Goal: Task Accomplishment & Management: Manage account settings

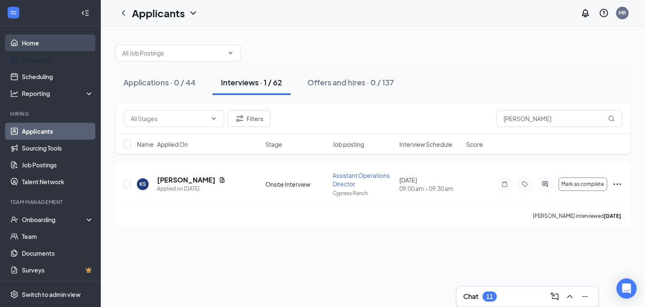
drag, startPoint x: 0, startPoint y: 0, endPoint x: 42, endPoint y: 47, distance: 63.1
click at [42, 51] on link "Messages" at bounding box center [58, 59] width 72 height 17
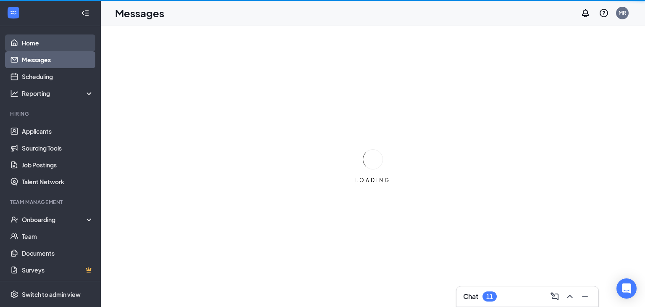
click at [42, 43] on link "Home" at bounding box center [58, 42] width 72 height 17
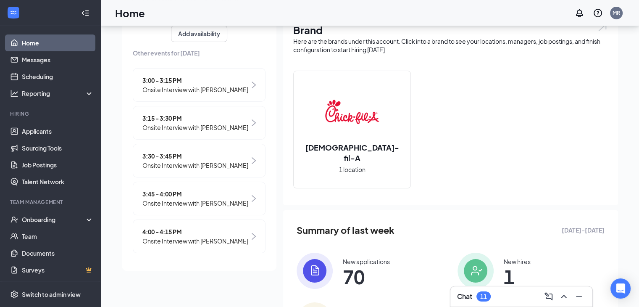
scroll to position [84, 0]
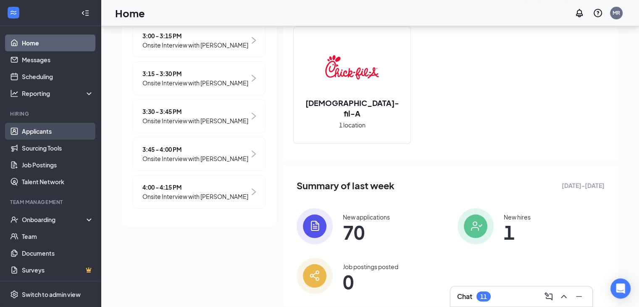
click at [37, 135] on link "Applicants" at bounding box center [58, 131] width 72 height 17
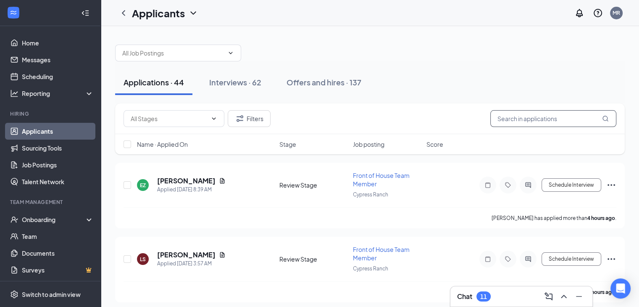
click at [537, 112] on input "text" at bounding box center [553, 118] width 126 height 17
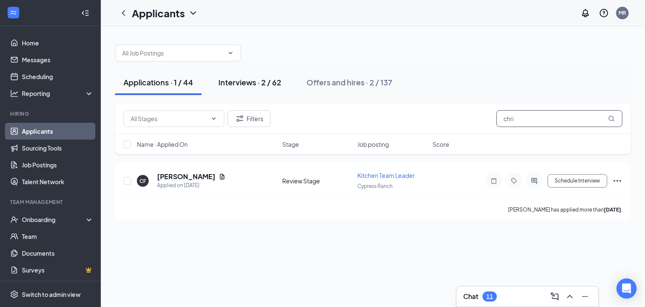
type input "chri"
click at [269, 78] on div "Interviews · 2 / 62" at bounding box center [250, 82] width 63 height 11
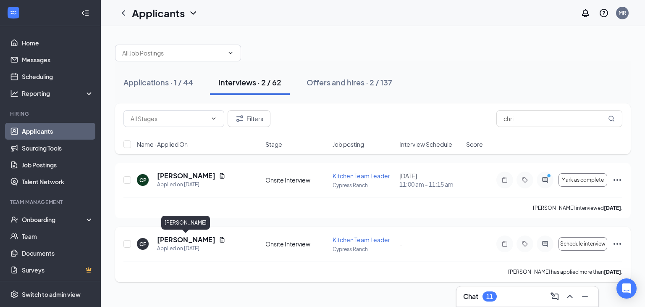
click at [203, 242] on h5 "[PERSON_NAME]" at bounding box center [186, 239] width 58 height 9
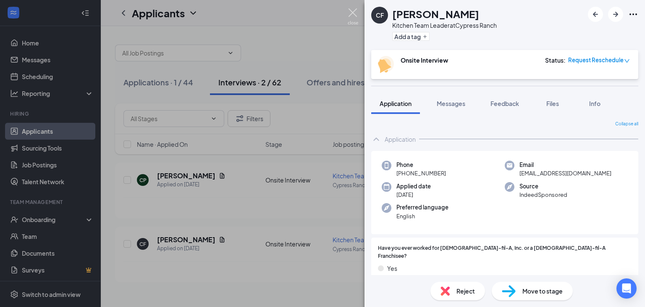
drag, startPoint x: 348, startPoint y: 9, endPoint x: 277, endPoint y: 93, distance: 109.8
click at [348, 9] on img at bounding box center [353, 16] width 11 height 16
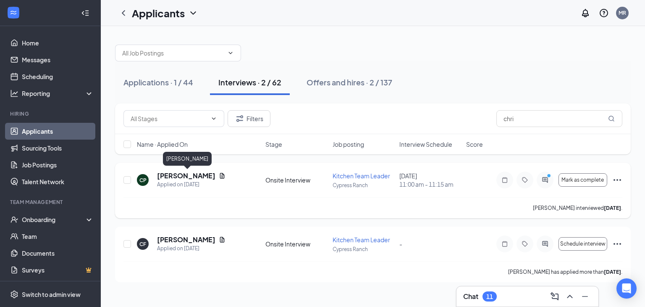
click at [216, 177] on h5 "[PERSON_NAME]" at bounding box center [186, 175] width 58 height 9
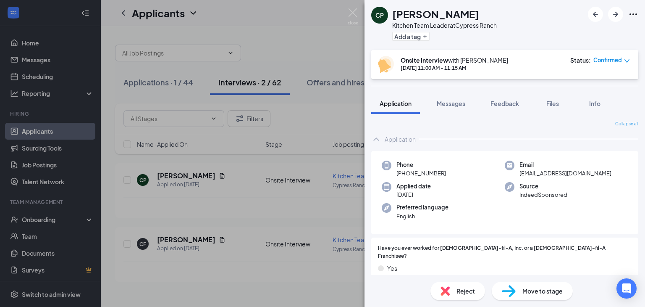
click at [346, 11] on div "CP [PERSON_NAME] Kitchen Team Leader at [GEOGRAPHIC_DATA] Add a tag Onsite Inte…" at bounding box center [322, 153] width 645 height 307
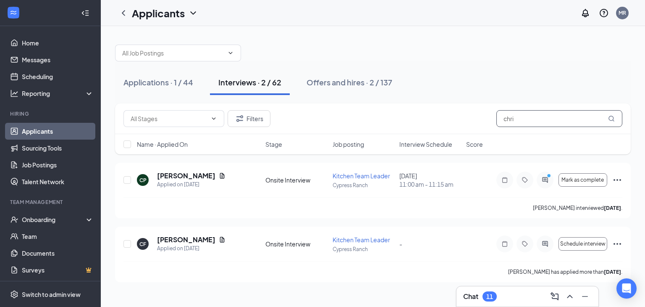
click at [572, 119] on input "chri" at bounding box center [560, 118] width 126 height 17
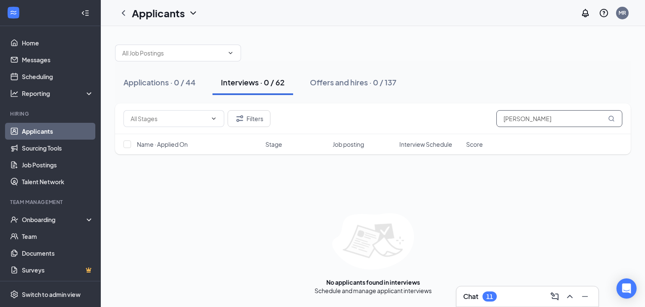
drag, startPoint x: 561, startPoint y: 116, endPoint x: 449, endPoint y: 116, distance: 112.6
click at [449, 116] on div "Filters [PERSON_NAME]" at bounding box center [373, 118] width 499 height 17
click at [227, 56] on span at bounding box center [178, 53] width 126 height 17
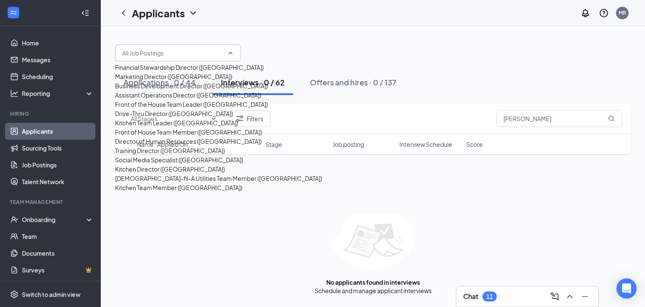
scroll to position [228, 0]
click at [439, 220] on div "No applicants found in interviews Schedule and manage applicant interviews" at bounding box center [373, 254] width 516 height 82
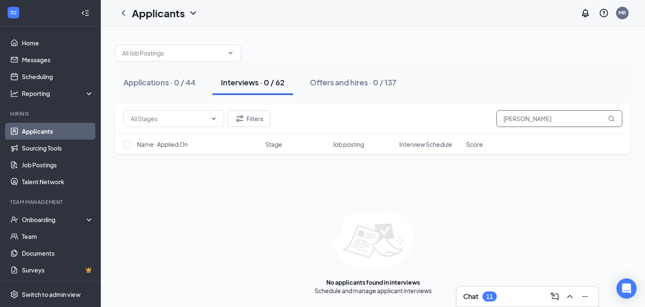
drag, startPoint x: 524, startPoint y: 119, endPoint x: 471, endPoint y: 115, distance: 53.1
click at [471, 115] on div "Filters [PERSON_NAME]" at bounding box center [373, 118] width 499 height 17
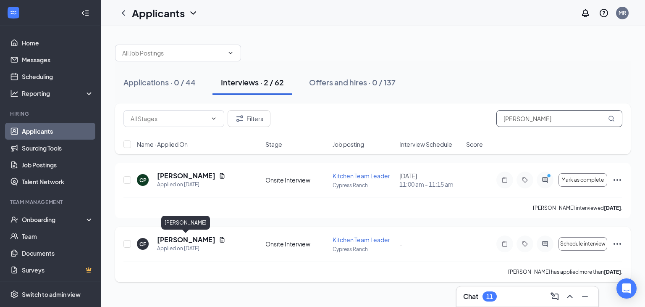
type input "[PERSON_NAME]"
click at [187, 239] on h5 "[PERSON_NAME]" at bounding box center [186, 239] width 58 height 9
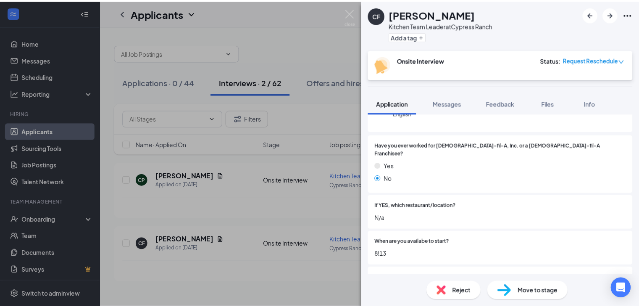
scroll to position [84, 0]
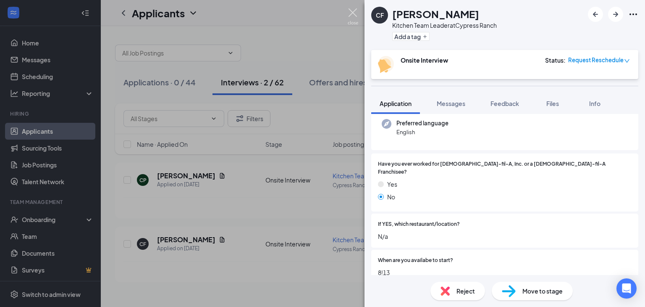
click at [356, 9] on img at bounding box center [353, 16] width 11 height 16
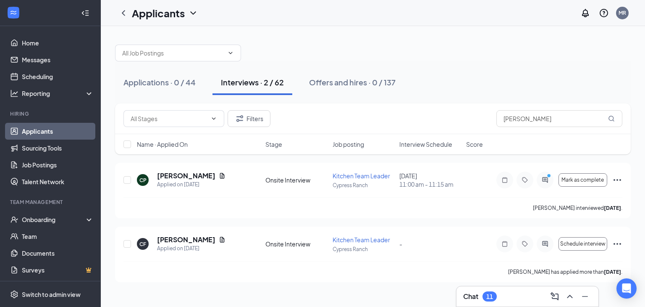
click at [533, 299] on div "Chat 11" at bounding box center [527, 296] width 129 height 13
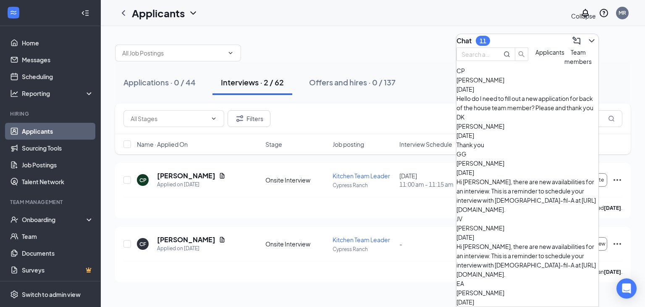
click at [587, 37] on icon "ChevronDown" at bounding box center [592, 41] width 10 height 10
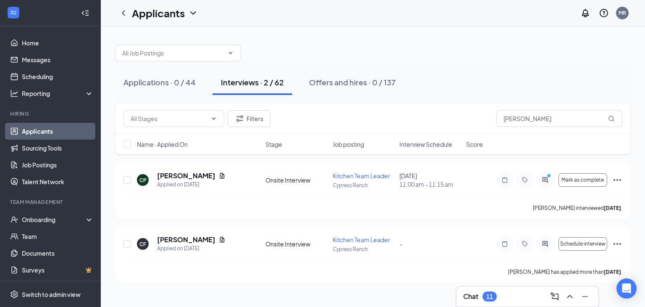
click at [194, 13] on icon "ChevronDown" at bounding box center [192, 12] width 5 height 3
click at [175, 49] on link "Archived applicants" at bounding box center [165, 44] width 56 height 8
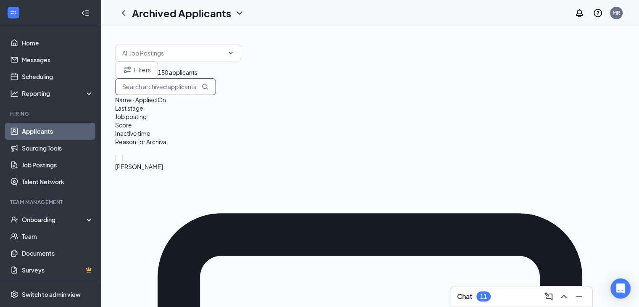
click at [216, 92] on input "text" at bounding box center [165, 86] width 101 height 17
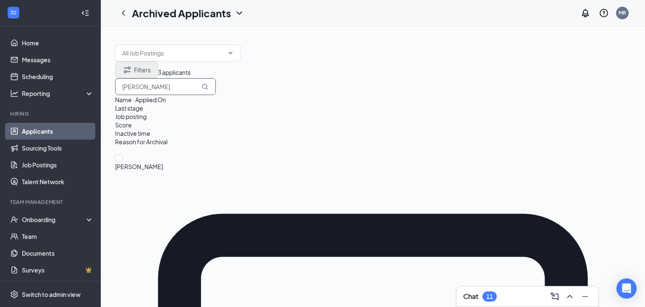
type input "[PERSON_NAME]"
click at [155, 78] on button "Filters" at bounding box center [136, 69] width 43 height 17
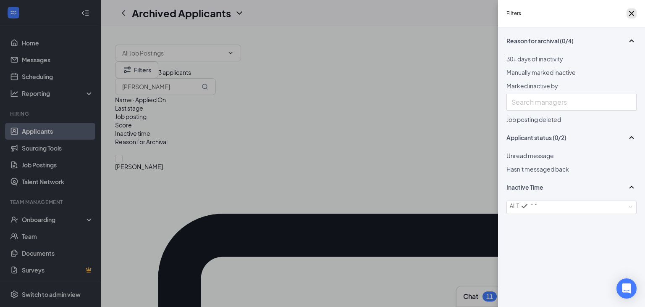
click at [628, 12] on icon "Cross" at bounding box center [632, 13] width 10 height 10
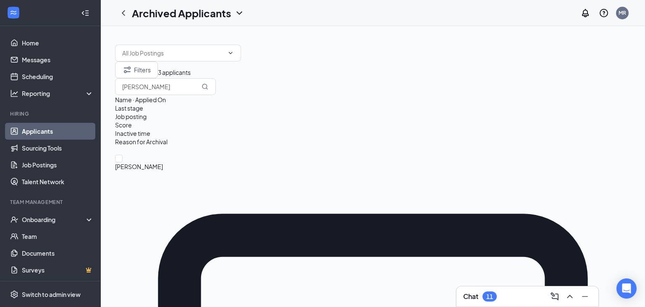
click at [45, 136] on link "Applicants" at bounding box center [58, 131] width 72 height 17
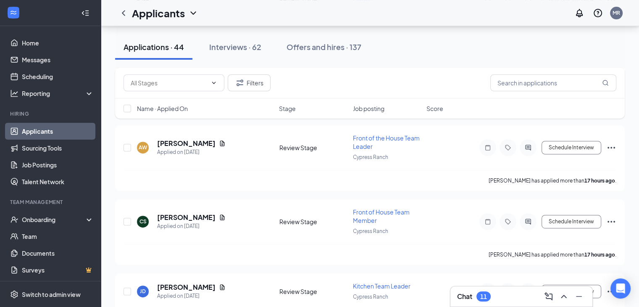
scroll to position [378, 0]
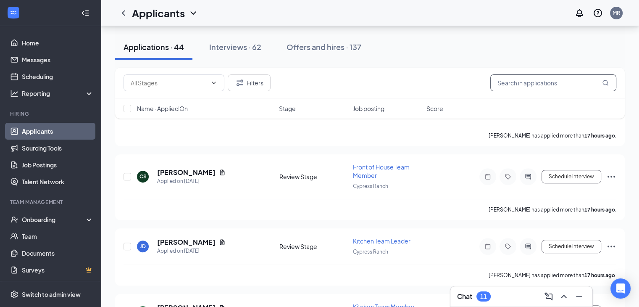
click at [569, 81] on input "text" at bounding box center [553, 82] width 126 height 17
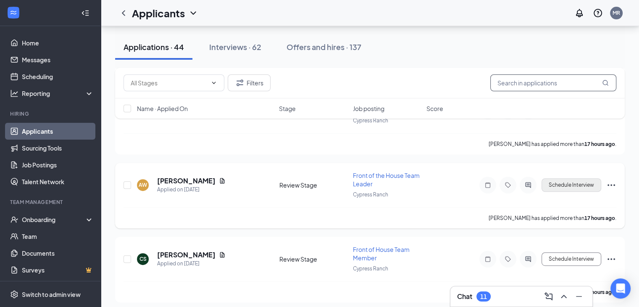
scroll to position [294, 0]
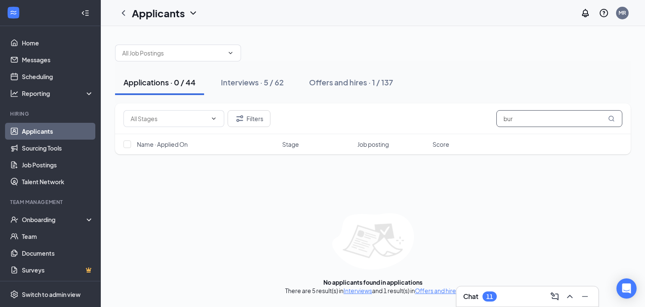
type input "[PERSON_NAME]"
drag, startPoint x: 558, startPoint y: 114, endPoint x: 323, endPoint y: 116, distance: 235.8
click at [323, 116] on div "Filters [PERSON_NAME]" at bounding box center [373, 118] width 499 height 17
